Goal: Task Accomplishment & Management: Use online tool/utility

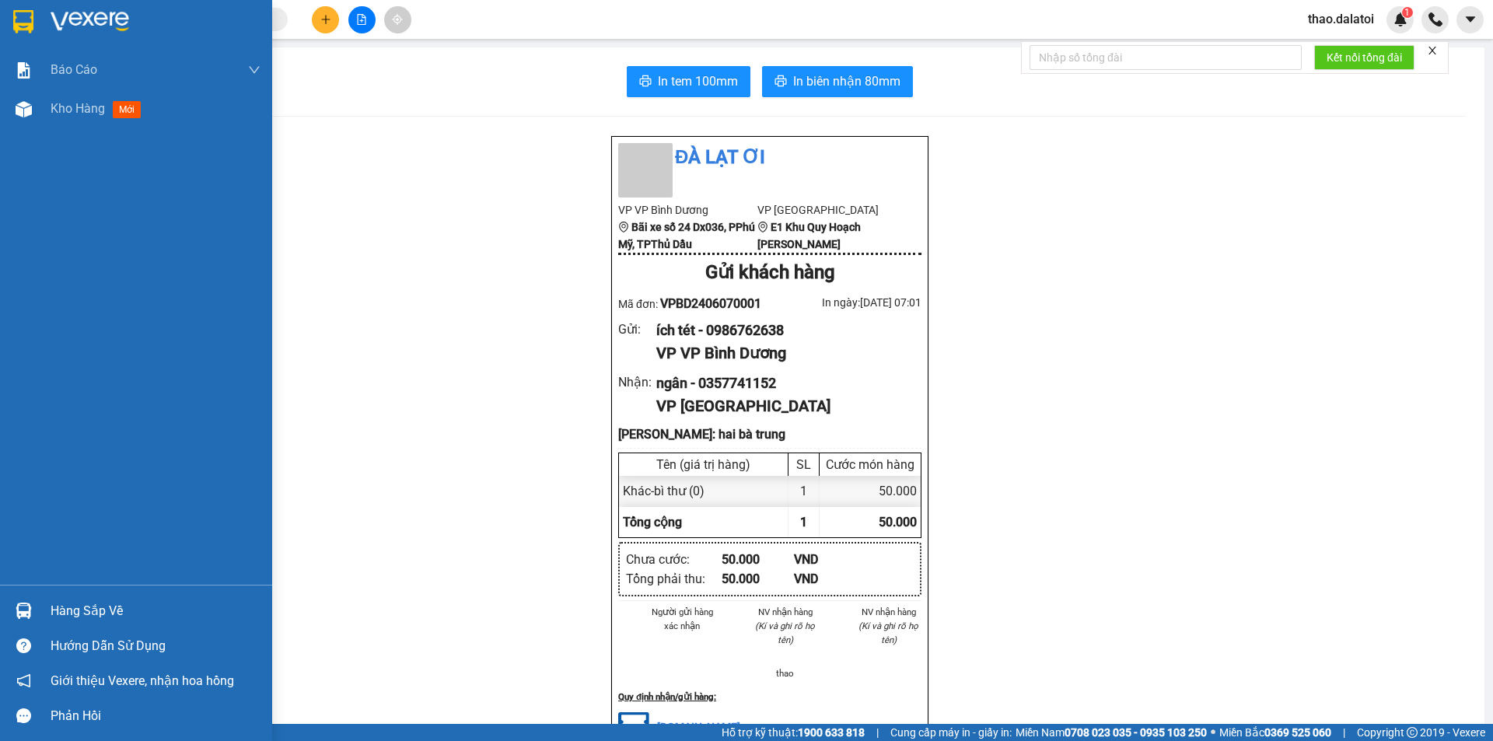
click at [78, 597] on div "Hàng sắp về" at bounding box center [136, 610] width 272 height 35
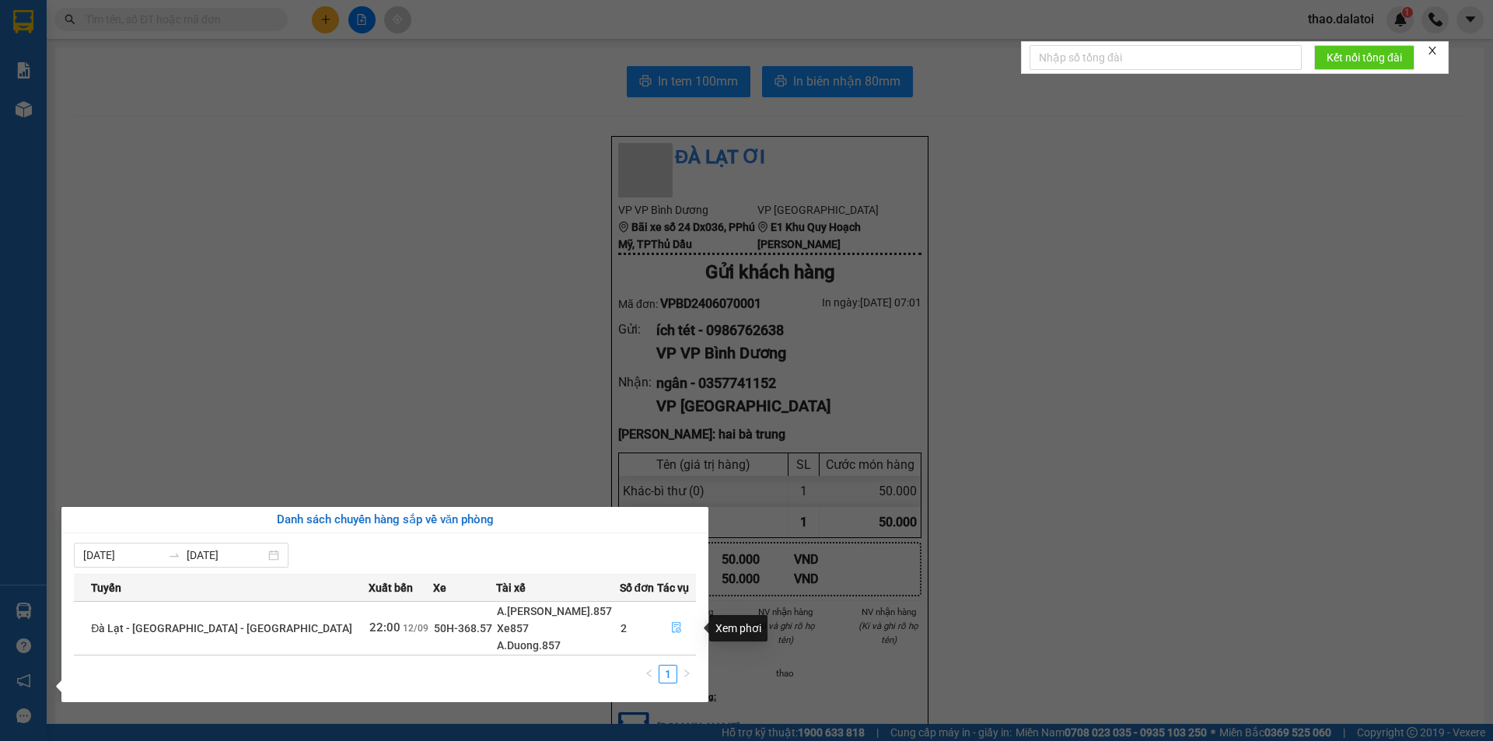
click at [672, 626] on icon "file-done" at bounding box center [676, 628] width 9 height 11
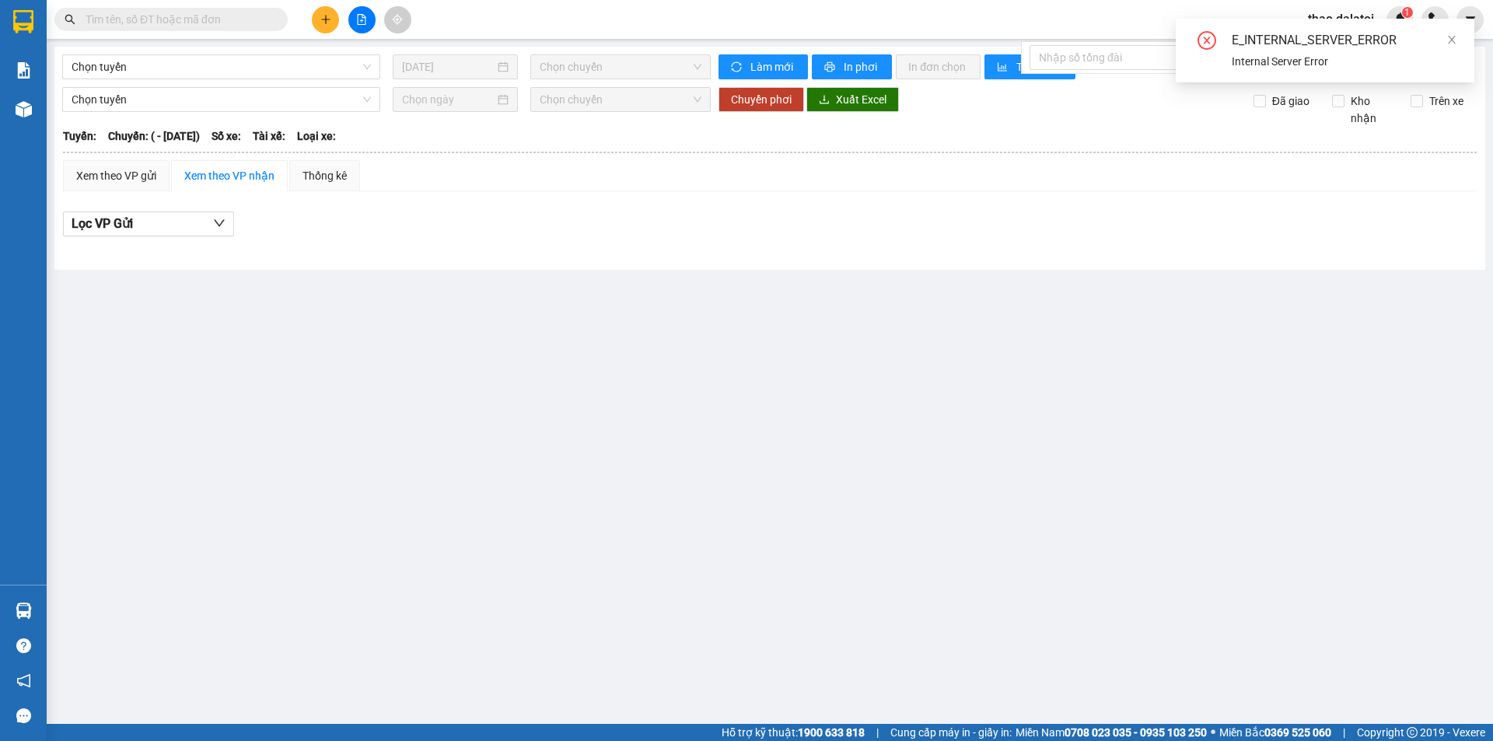
click at [1443, 40] on div "E_INTERNAL_SERVER_ERROR" at bounding box center [1343, 40] width 224 height 19
click at [1446, 39] on icon "close" at bounding box center [1451, 39] width 11 height 11
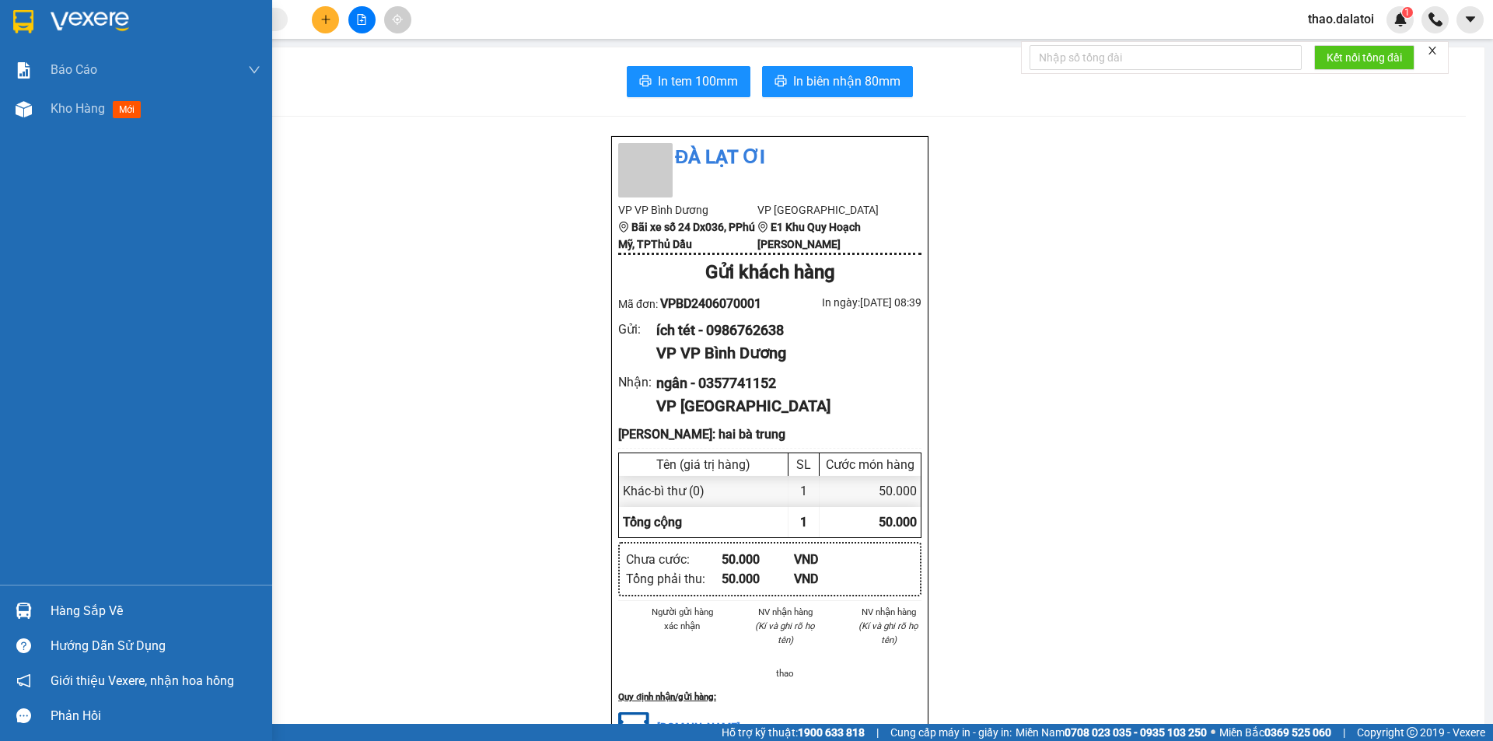
click at [105, 614] on div "Hàng sắp về" at bounding box center [156, 610] width 210 height 23
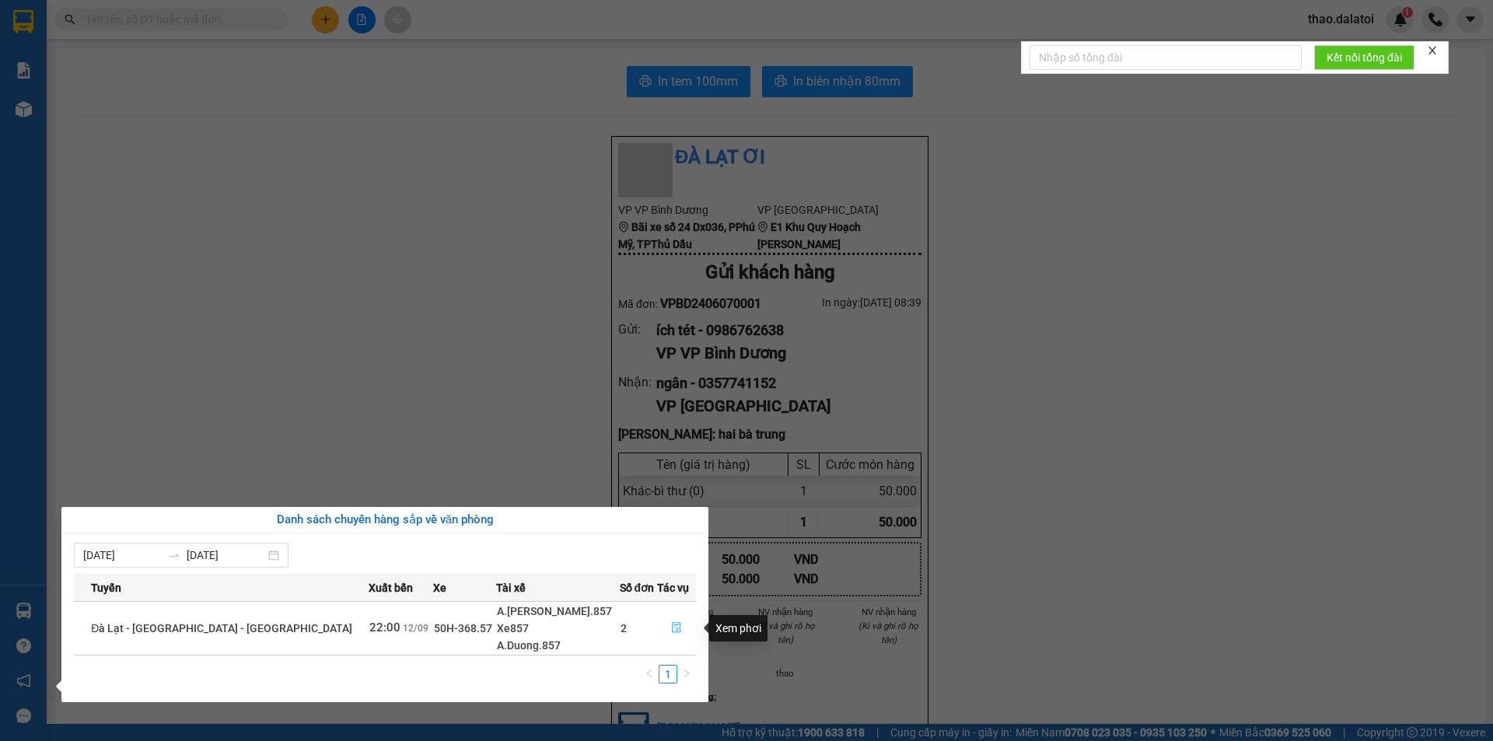
click at [671, 627] on icon "file-done" at bounding box center [676, 627] width 11 height 11
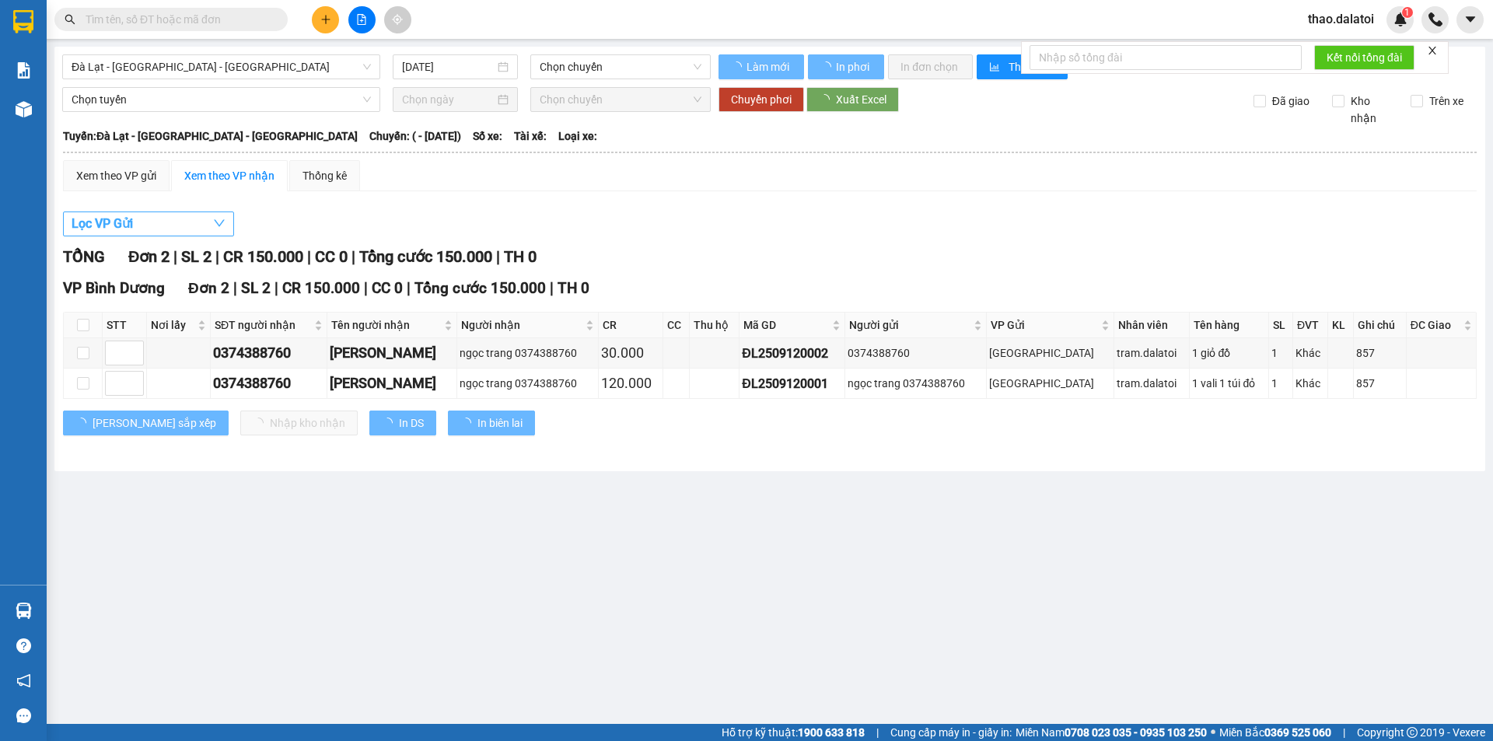
type input "[DATE]"
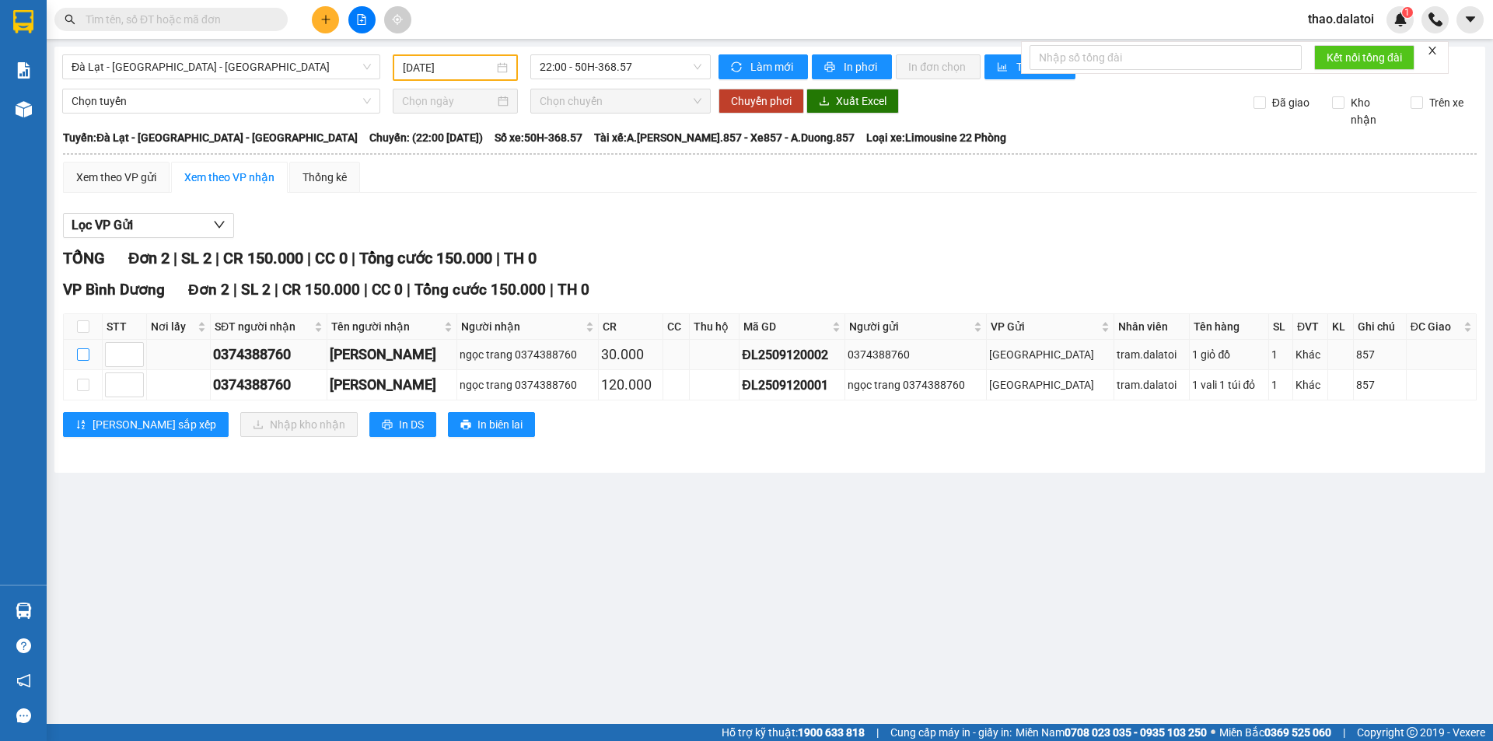
click at [83, 348] on label at bounding box center [83, 354] width 12 height 17
click at [80, 351] on input "checkbox" at bounding box center [83, 354] width 12 height 12
checkbox input "true"
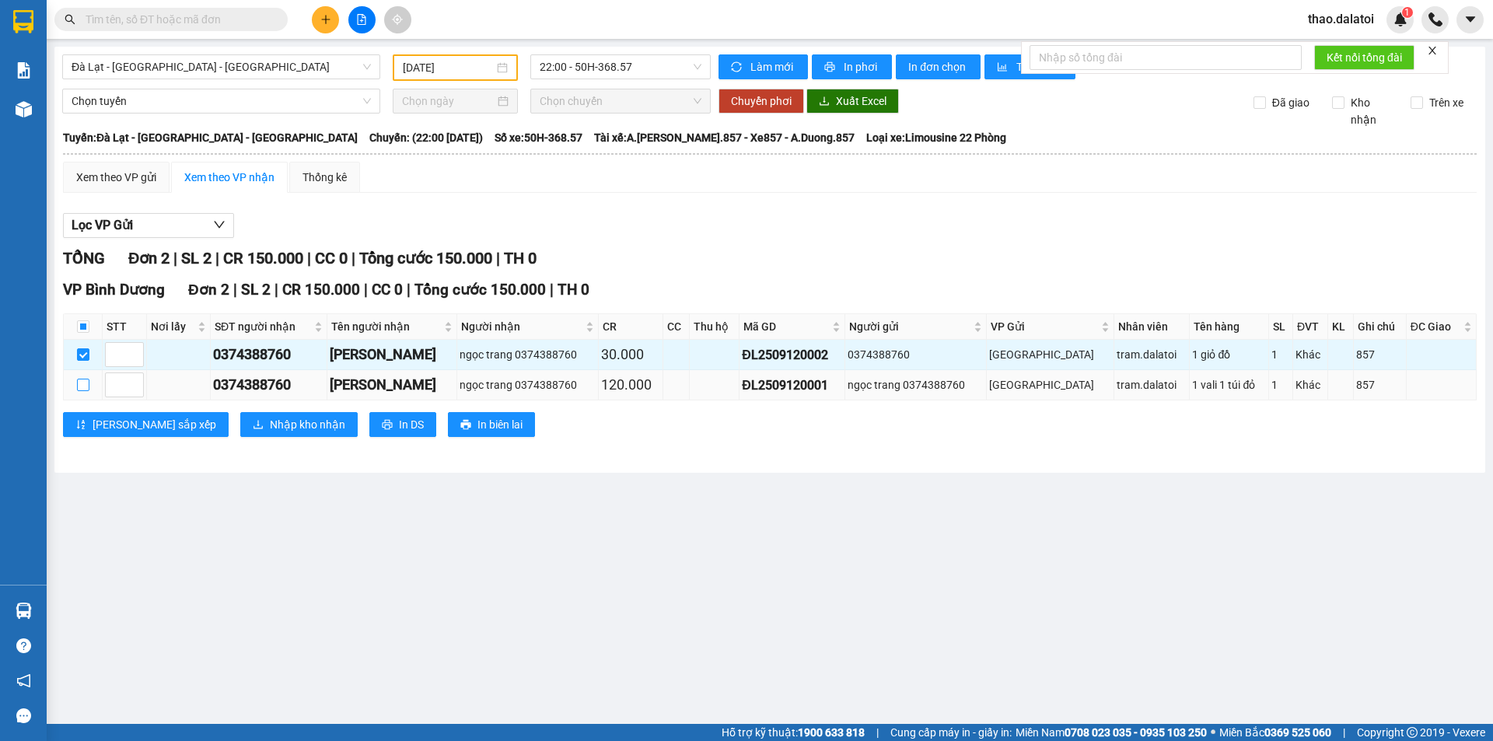
click at [78, 386] on input "checkbox" at bounding box center [83, 385] width 12 height 12
checkbox input "true"
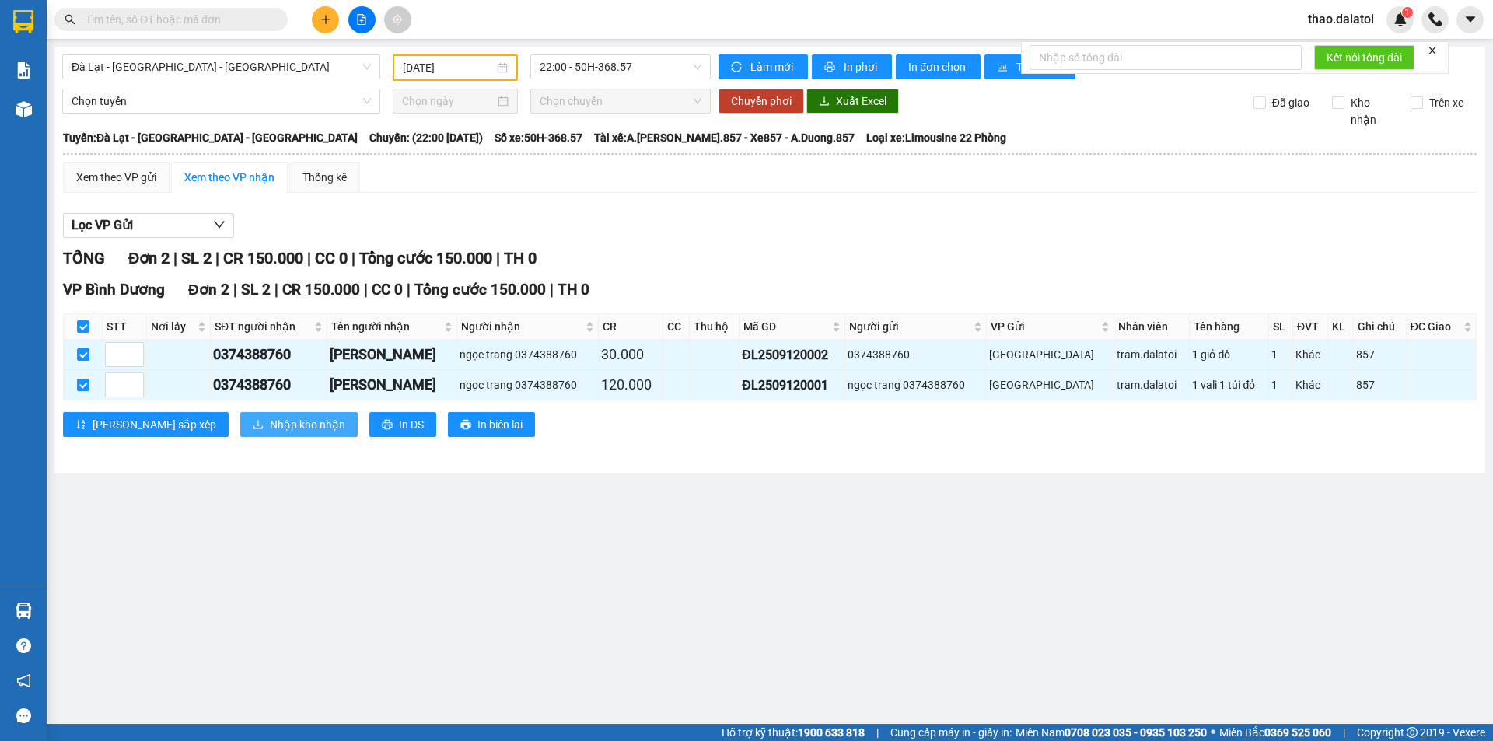
click at [270, 421] on span "Nhập kho nhận" at bounding box center [307, 424] width 75 height 17
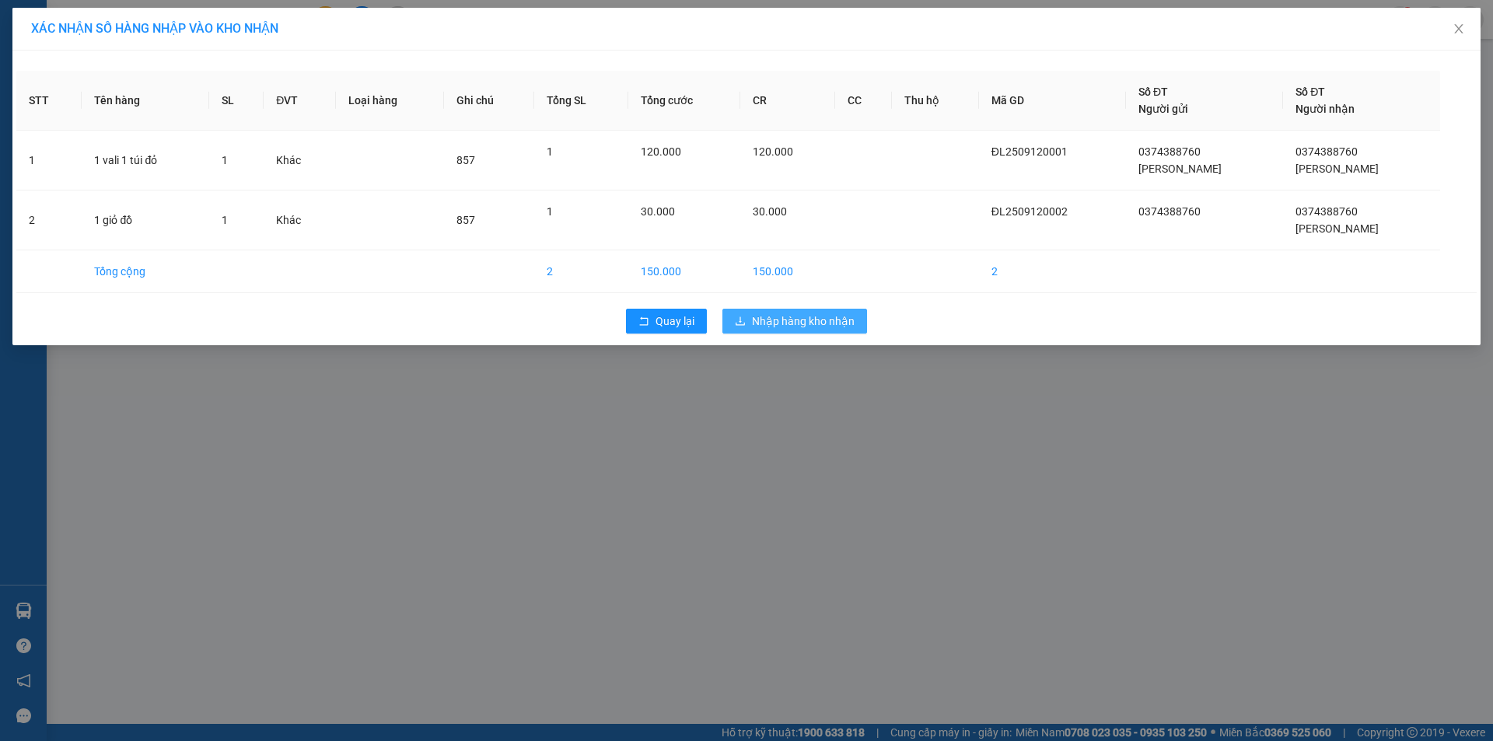
click at [836, 322] on span "Nhập hàng kho nhận" at bounding box center [803, 321] width 103 height 17
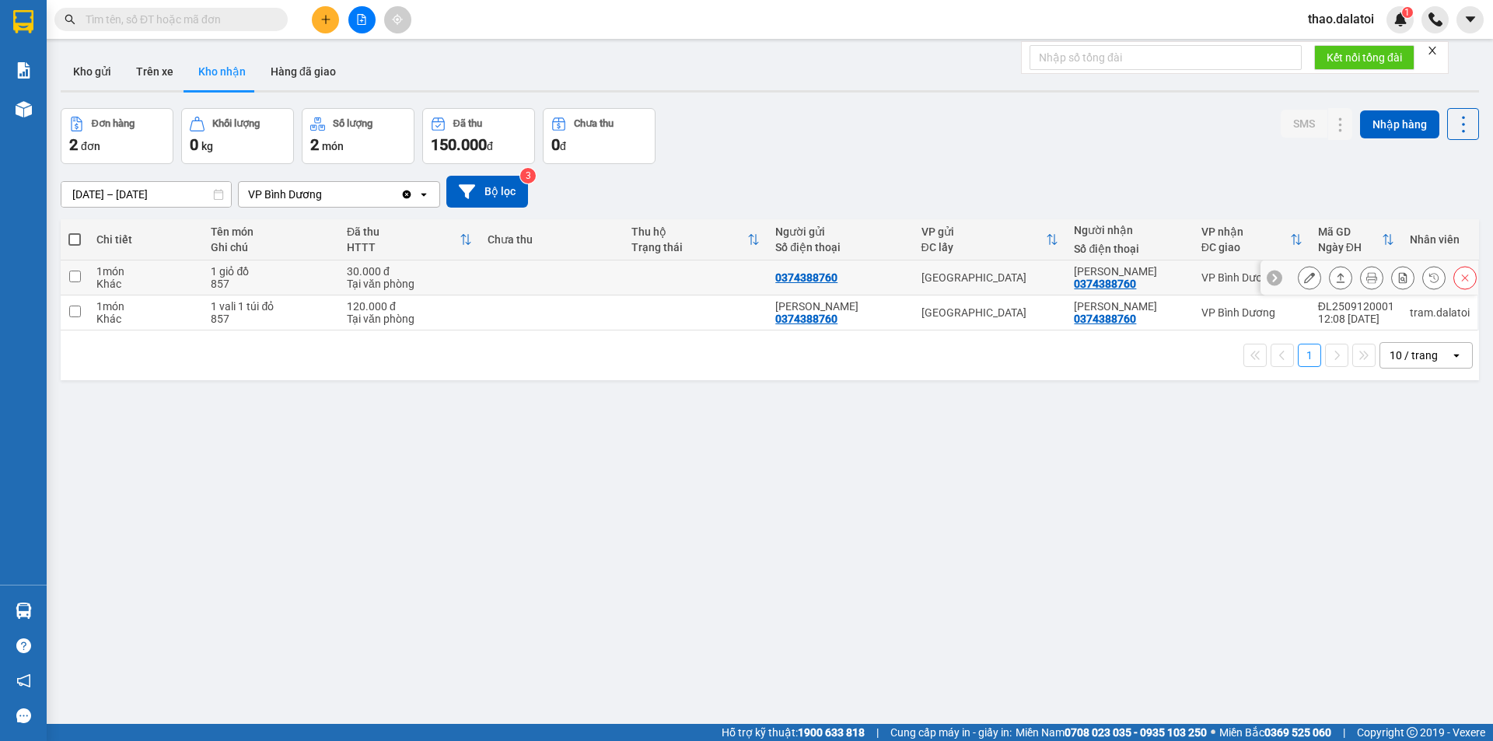
drag, startPoint x: 79, startPoint y: 281, endPoint x: 79, endPoint y: 306, distance: 25.7
click at [79, 302] on tbody "1 món Khác 1 giỏ đồ 857 30.000 đ Tại văn phòng 0374388760 [GEOGRAPHIC_DATA] ngọ…" at bounding box center [770, 295] width 1418 height 70
click at [74, 314] on input "checkbox" at bounding box center [75, 312] width 12 height 12
checkbox input "true"
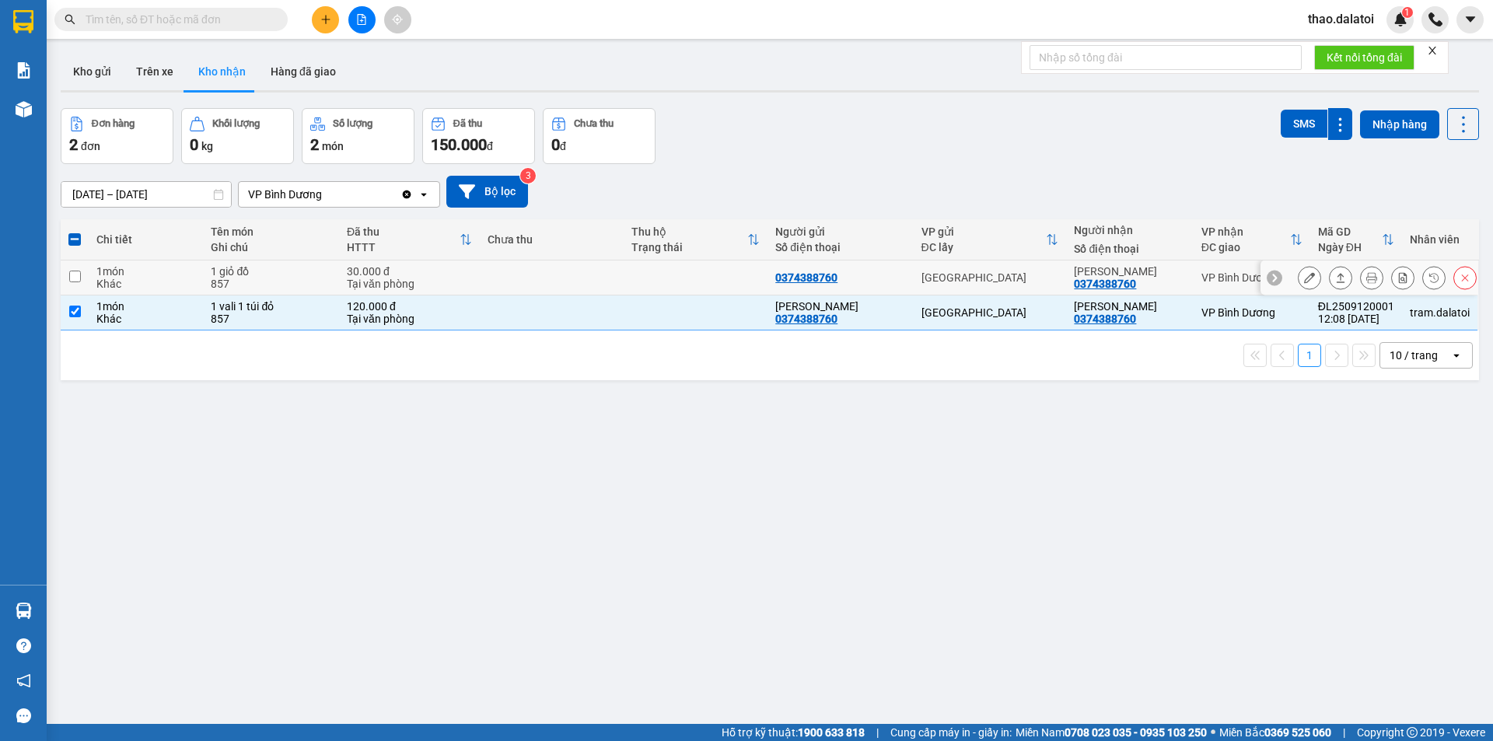
click at [82, 275] on td at bounding box center [75, 277] width 28 height 35
checkbox input "true"
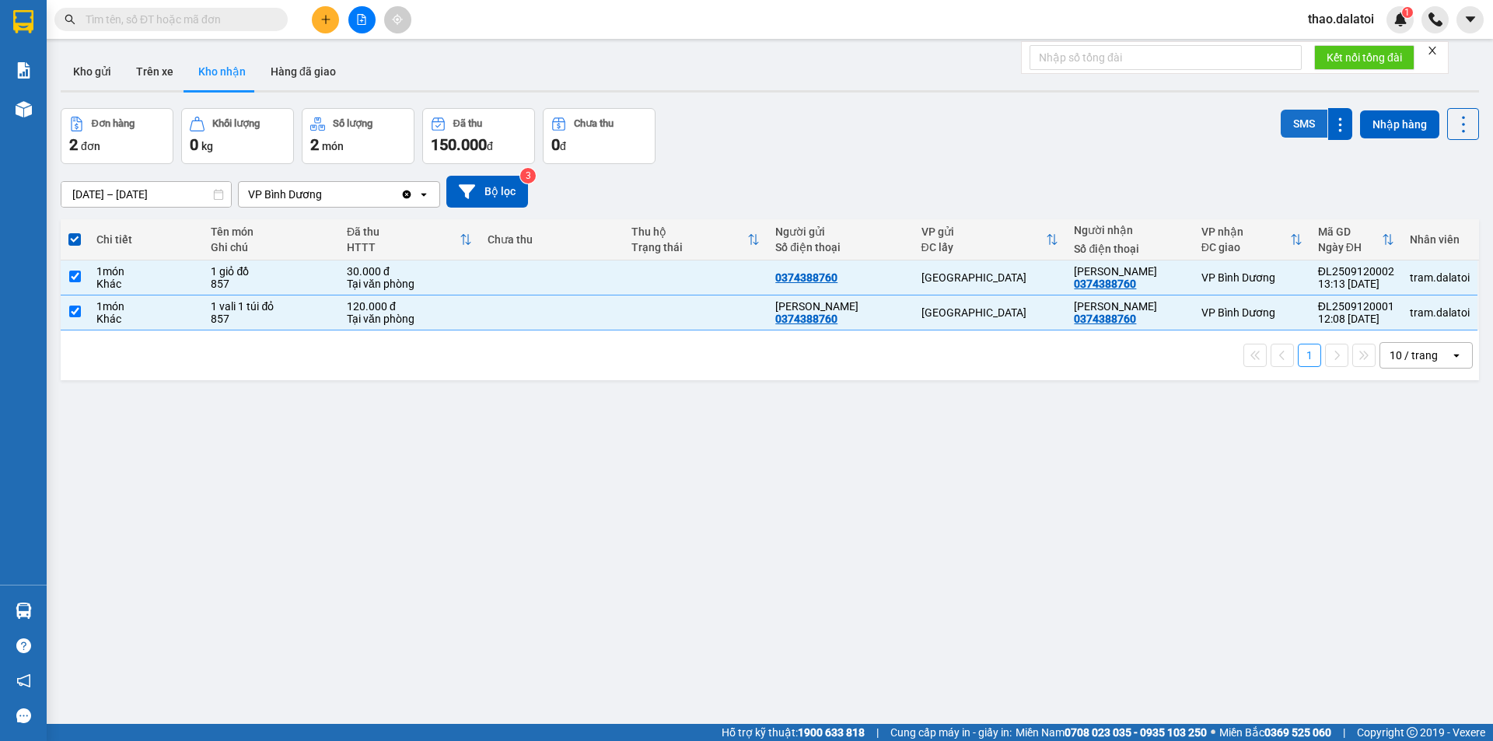
click at [1285, 124] on button "SMS" at bounding box center [1303, 124] width 47 height 28
